Goal: Navigation & Orientation: Find specific page/section

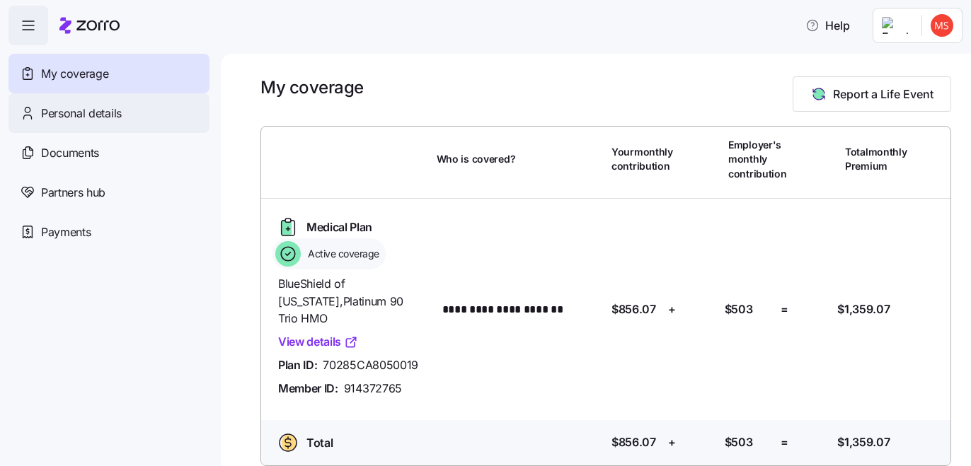
click at [128, 105] on div "Personal details" at bounding box center [108, 113] width 201 height 40
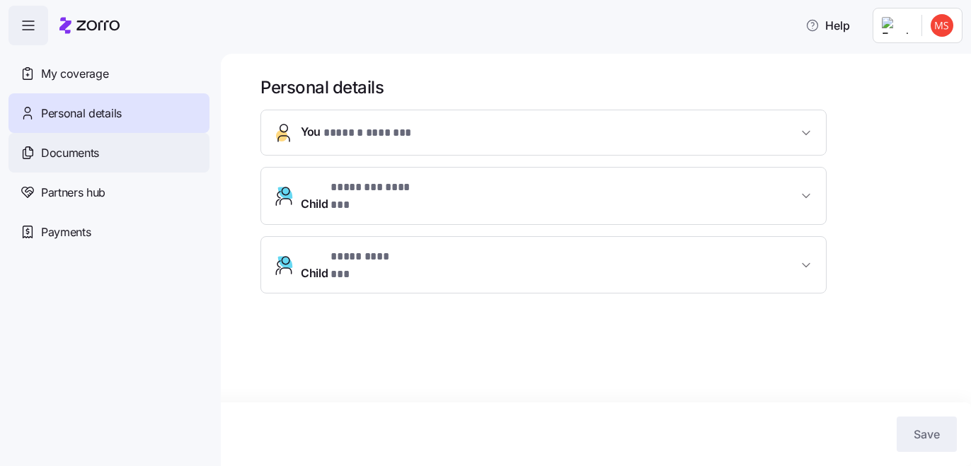
click at [117, 166] on div "Documents" at bounding box center [108, 153] width 201 height 40
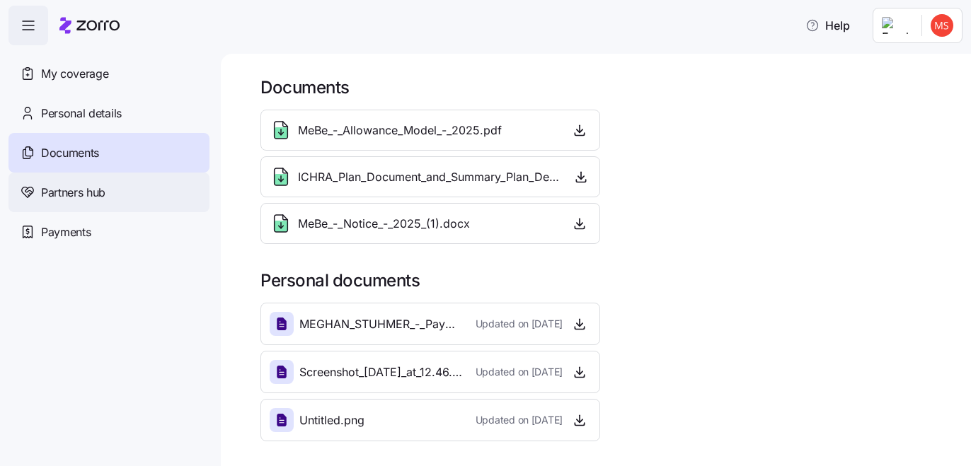
click at [130, 199] on div "Partners hub" at bounding box center [108, 193] width 201 height 40
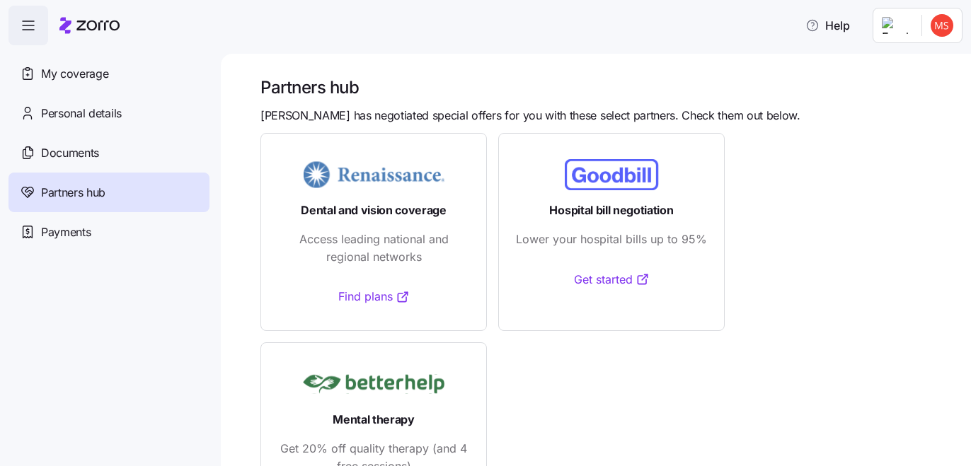
scroll to position [91, 0]
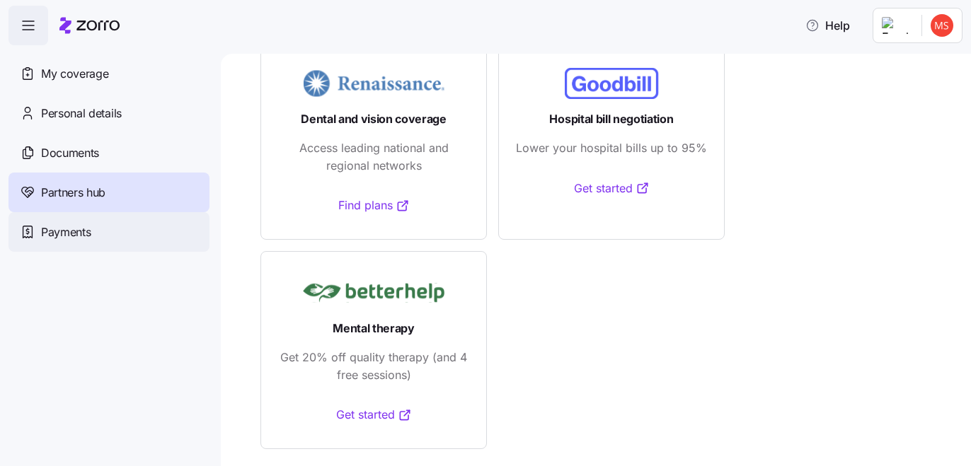
click at [128, 233] on div "Payments" at bounding box center [108, 232] width 201 height 40
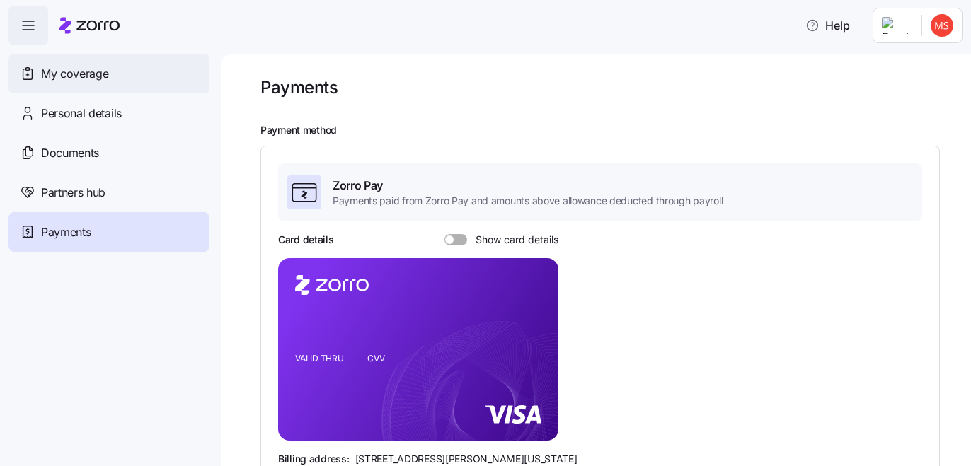
click at [102, 70] on span "My coverage" at bounding box center [74, 74] width 67 height 18
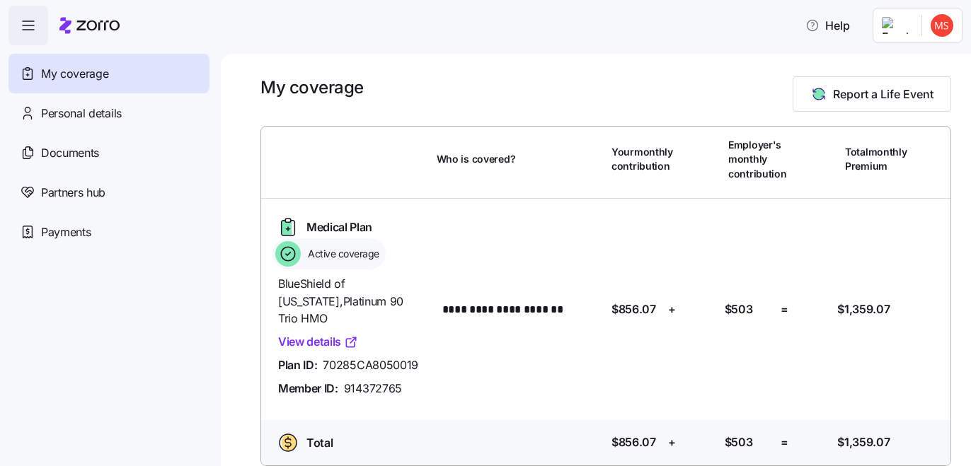
click at [314, 333] on link "View details" at bounding box center [318, 342] width 80 height 18
